Goal: Information Seeking & Learning: Find specific fact

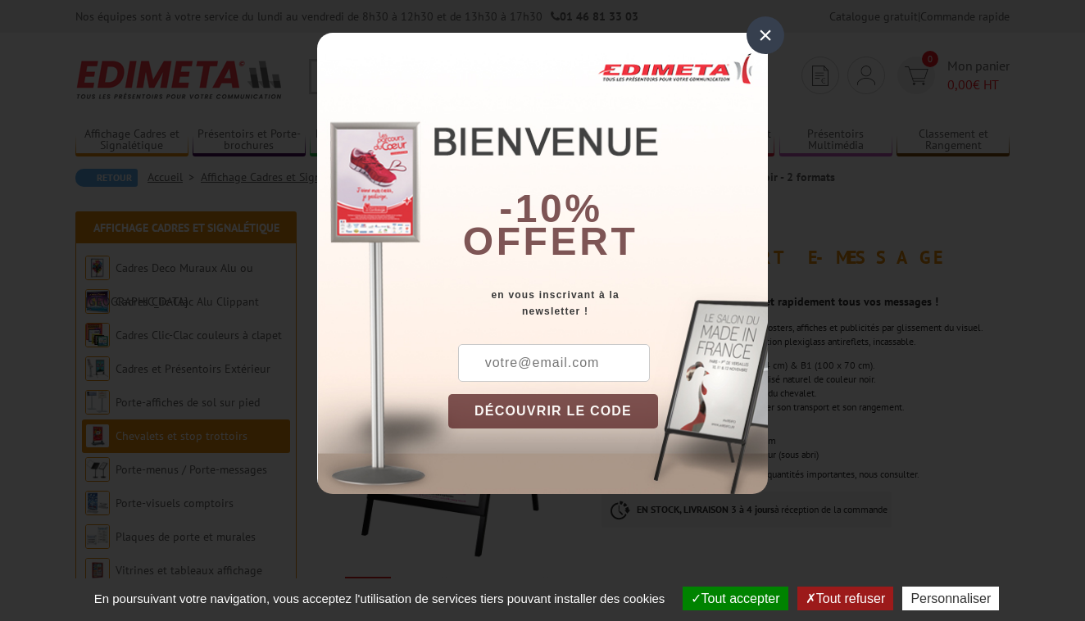
click at [765, 26] on div "×" at bounding box center [765, 35] width 38 height 38
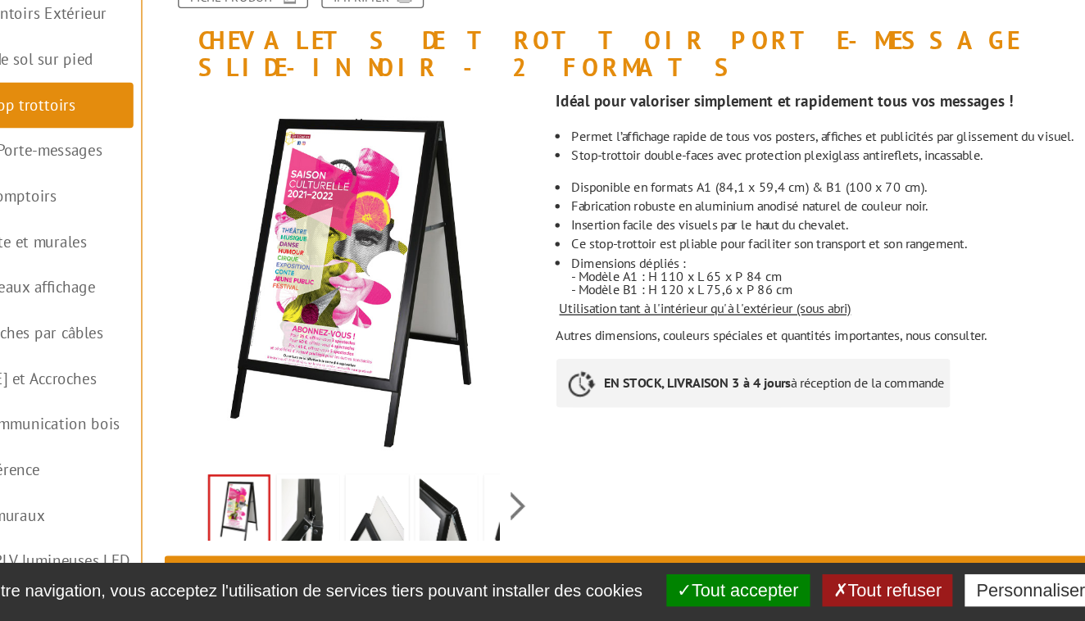
scroll to position [88, 0]
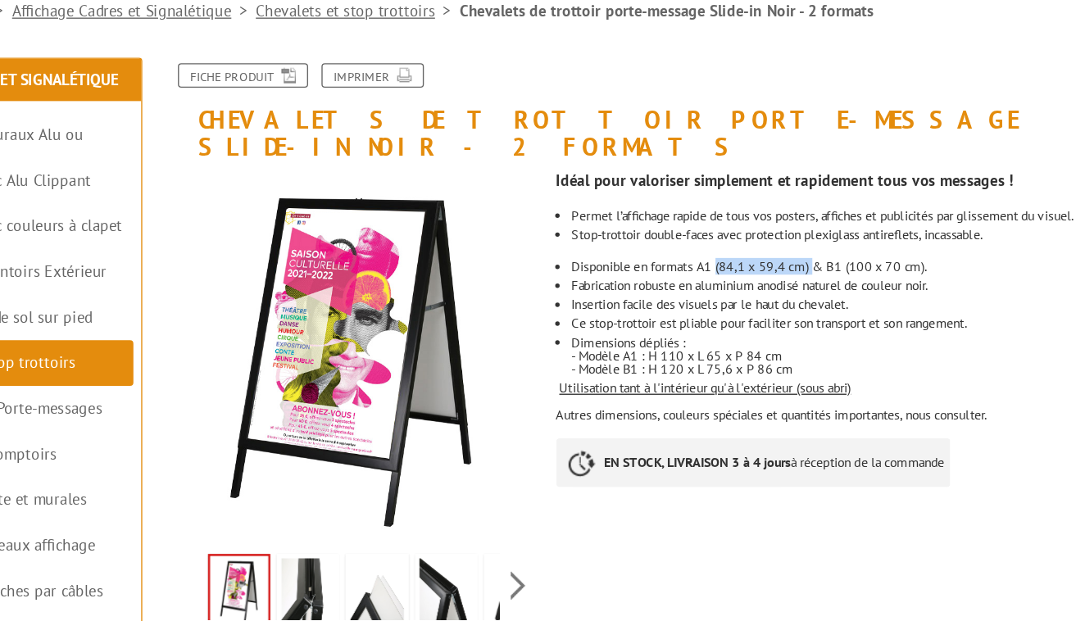
drag, startPoint x: 599, startPoint y: 176, endPoint x: 531, endPoint y: 175, distance: 68.0
click at [613, 273] on li "Disponible en formats A1 (84,1 x 59,4 cm) & B1 (100 x 70 cm)." at bounding box center [811, 278] width 397 height 10
drag, startPoint x: 551, startPoint y: 176, endPoint x: 535, endPoint y: 176, distance: 15.6
click at [613, 273] on li "Disponible en formats A1 (84,1 x 59,4 cm) & B1 (100 x 70 cm)." at bounding box center [811, 278] width 397 height 10
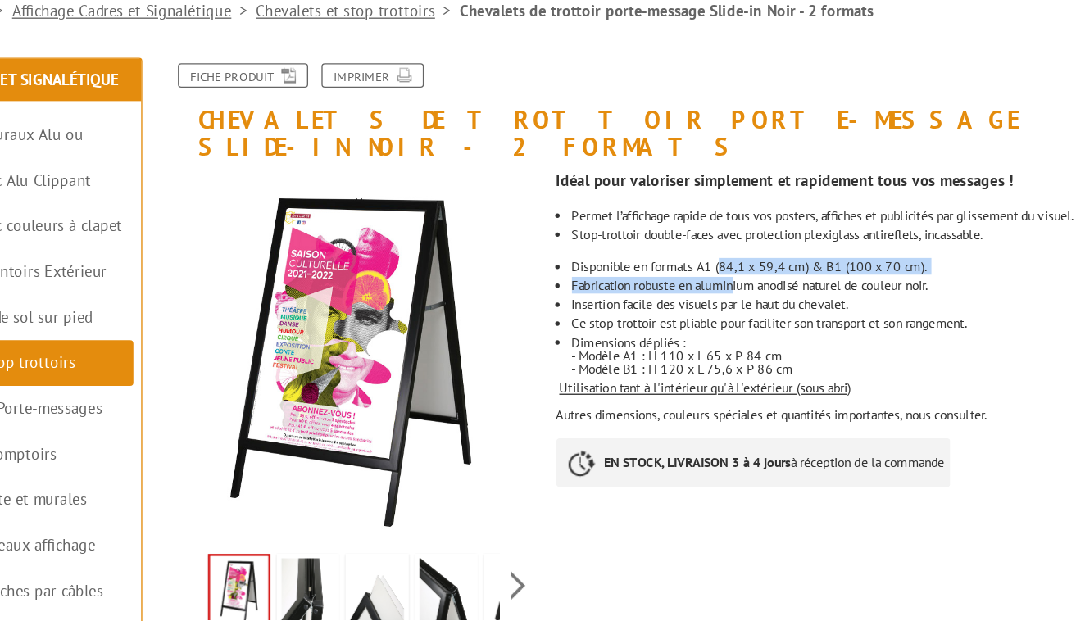
drag, startPoint x: 531, startPoint y: 179, endPoint x: 545, endPoint y: 181, distance: 14.1
click at [601, 235] on ul "Permet l’affichage rapide de tous vos posters, affiches et publicités par gliss…" at bounding box center [805, 296] width 408 height 123
click at [613, 273] on li "Disponible en formats A1 (84,1 x 59,4 cm) & B1 (100 x 70 cm)." at bounding box center [811, 278] width 397 height 10
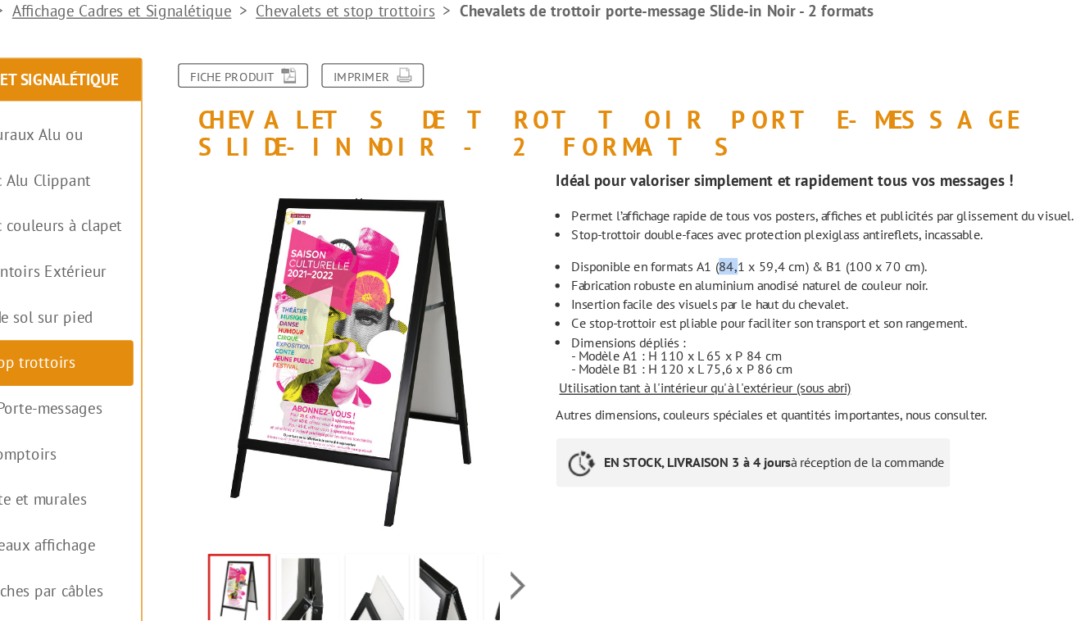
drag, startPoint x: 546, startPoint y: 178, endPoint x: 533, endPoint y: 178, distance: 13.9
click at [613, 273] on li "Disponible en formats A1 (84,1 x 59,4 cm) & B1 (100 x 70 cm)." at bounding box center [811, 278] width 397 height 10
drag, startPoint x: 551, startPoint y: 177, endPoint x: 533, endPoint y: 177, distance: 18.0
click at [613, 273] on li "Disponible en formats A1 (84,1 x 59,4 cm) & B1 (100 x 70 cm)." at bounding box center [811, 278] width 397 height 10
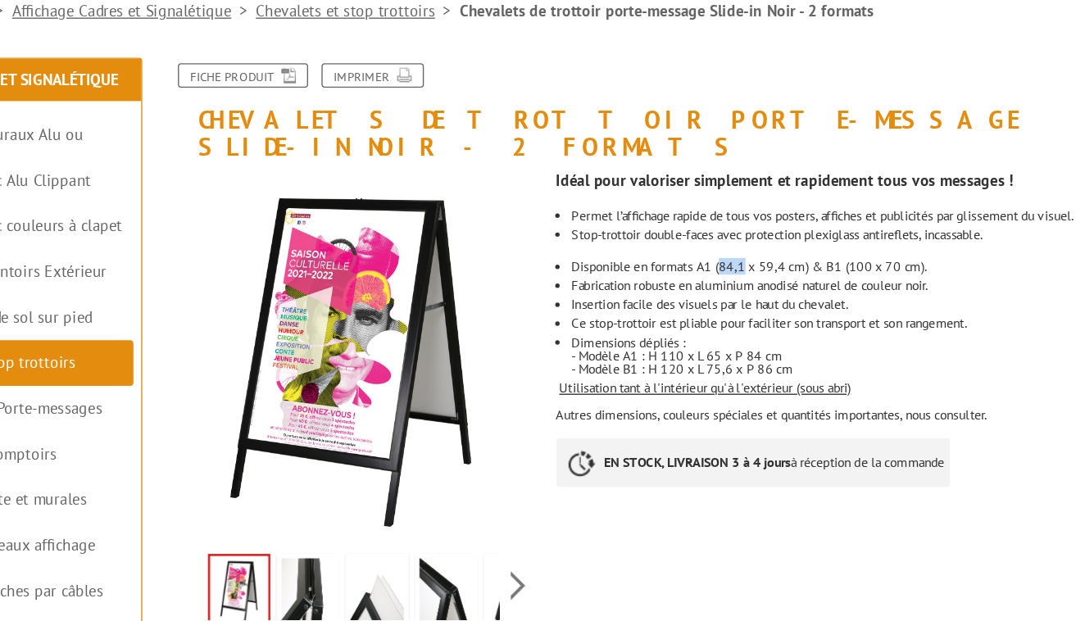
copy li "84,1"
